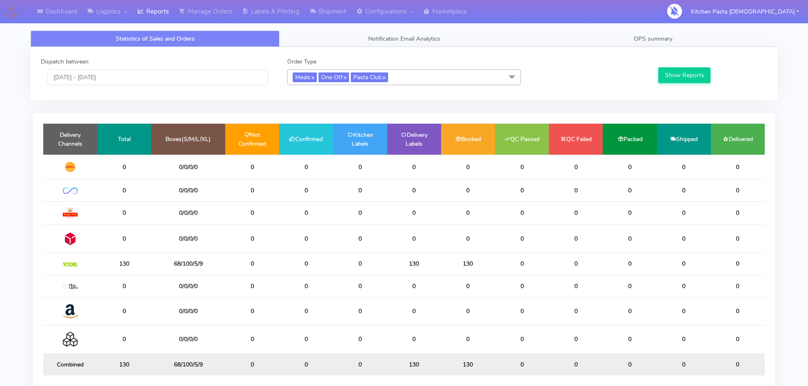
click at [394, 86] on div "Dispatch between [DATE] - [DATE] Order Type Meals x One Off x Pasta Club x Sele…" at bounding box center [403, 73] width 739 height 33
click at [402, 80] on span "Meals x One Off x Pasta Club x" at bounding box center [404, 78] width 234 height 16
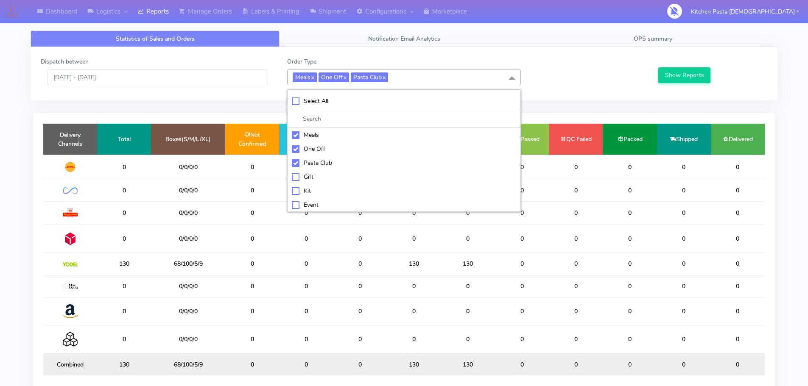
click at [369, 109] on li "Select All" at bounding box center [404, 101] width 233 height 18
checkbox input "true"
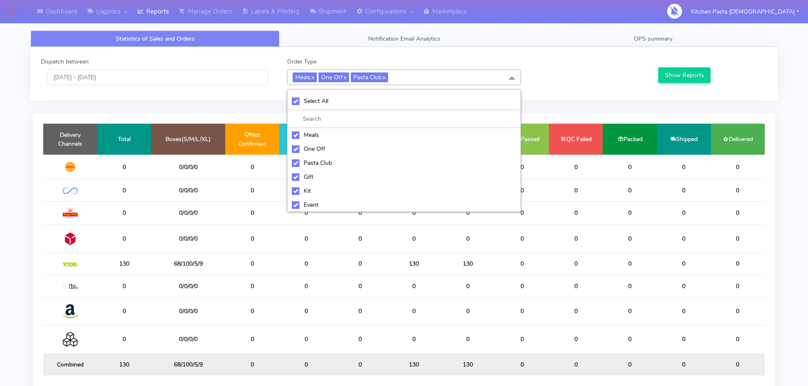
checkbox input "true"
click at [369, 109] on li "UnSelect All" at bounding box center [404, 101] width 233 height 18
checkbox input "false"
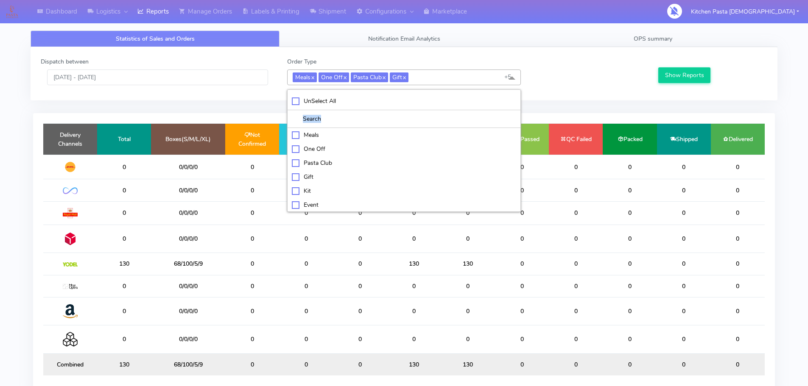
checkbox input "false"
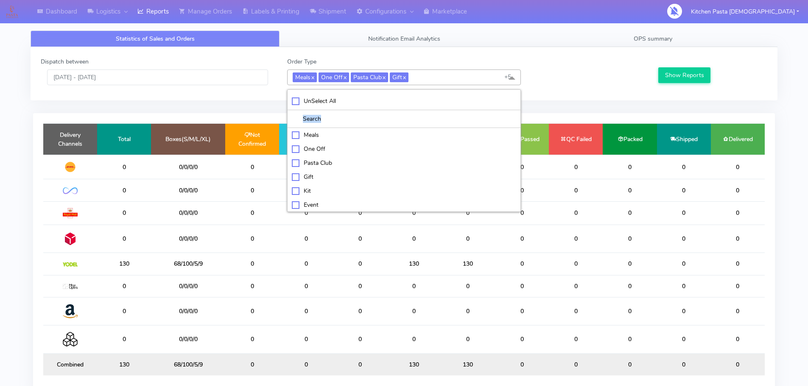
checkbox input "false"
click at [322, 192] on div "Kit" at bounding box center [404, 190] width 224 height 9
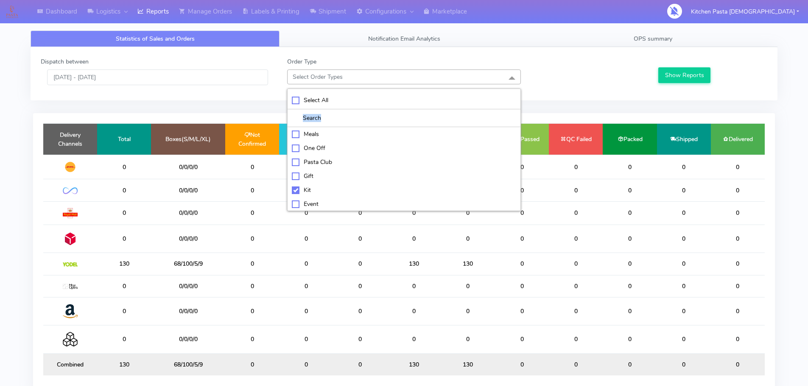
checkbox input "true"
click at [325, 201] on div "ATAVI" at bounding box center [404, 204] width 224 height 9
checkbox input "true"
click at [701, 77] on button "Show Reports" at bounding box center [684, 75] width 52 height 16
